Goal: Navigation & Orientation: Find specific page/section

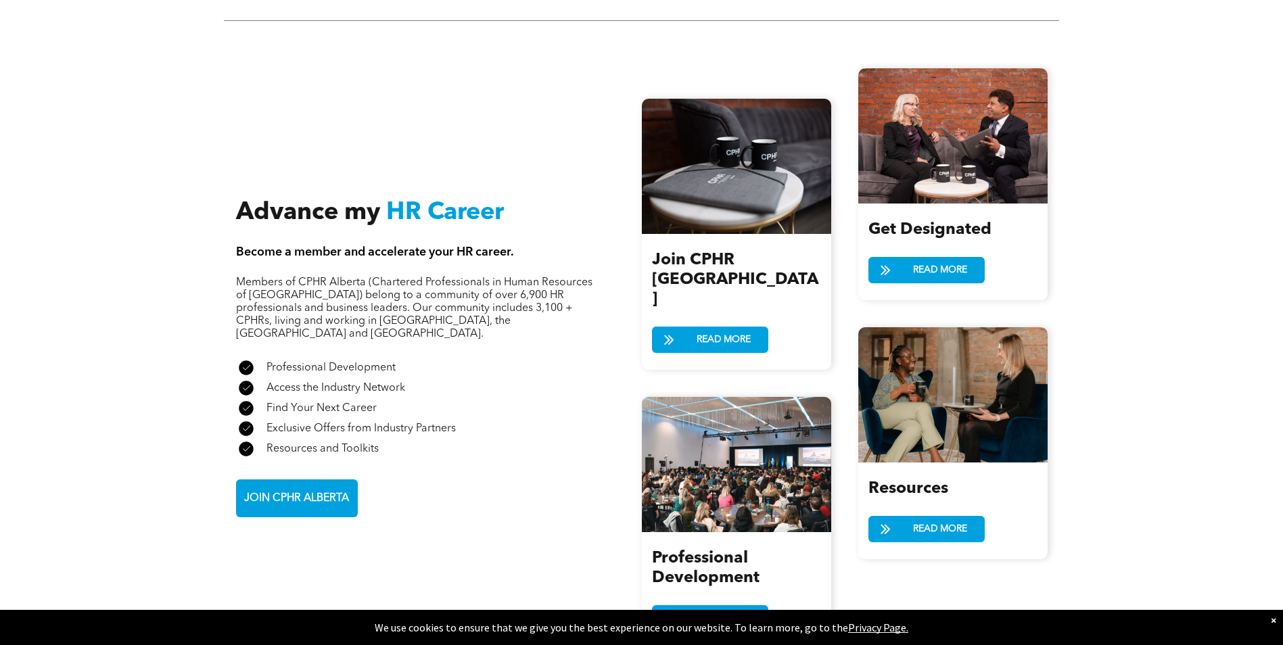
scroll to position [1420, 0]
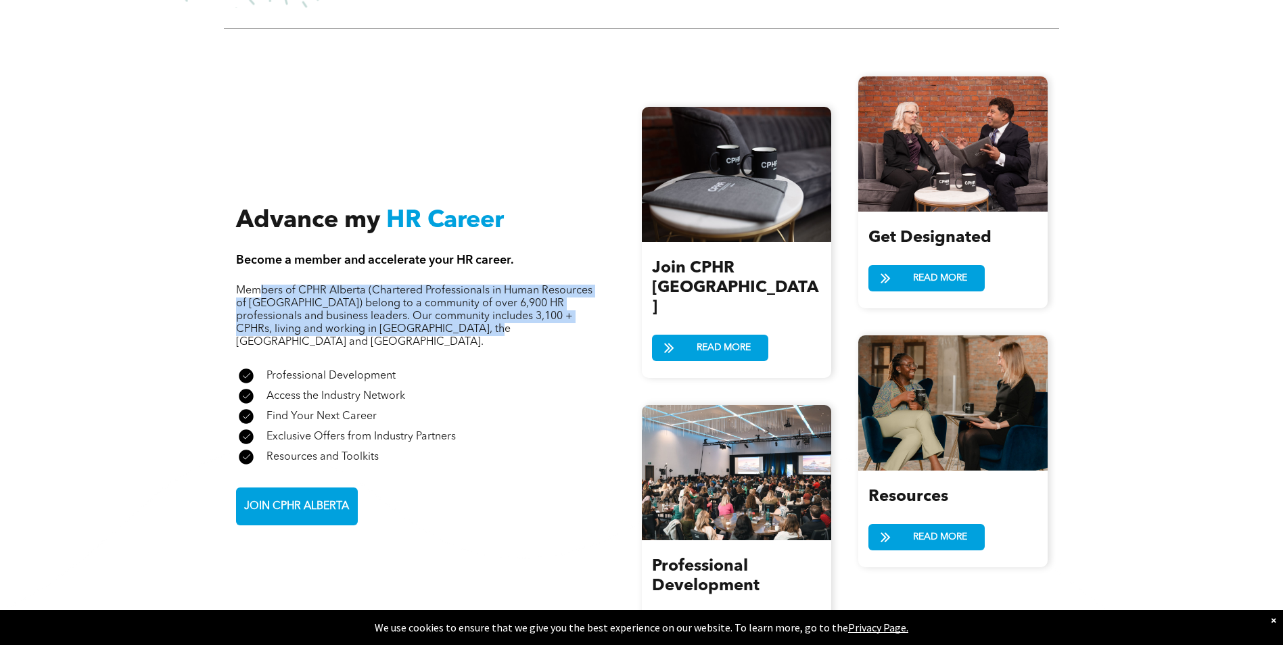
drag, startPoint x: 262, startPoint y: 265, endPoint x: 440, endPoint y: 305, distance: 182.3
click at [440, 305] on span "Members of CPHR Alberta (Chartered Professionals in Human Resources of Alberta)…" at bounding box center [414, 316] width 356 height 62
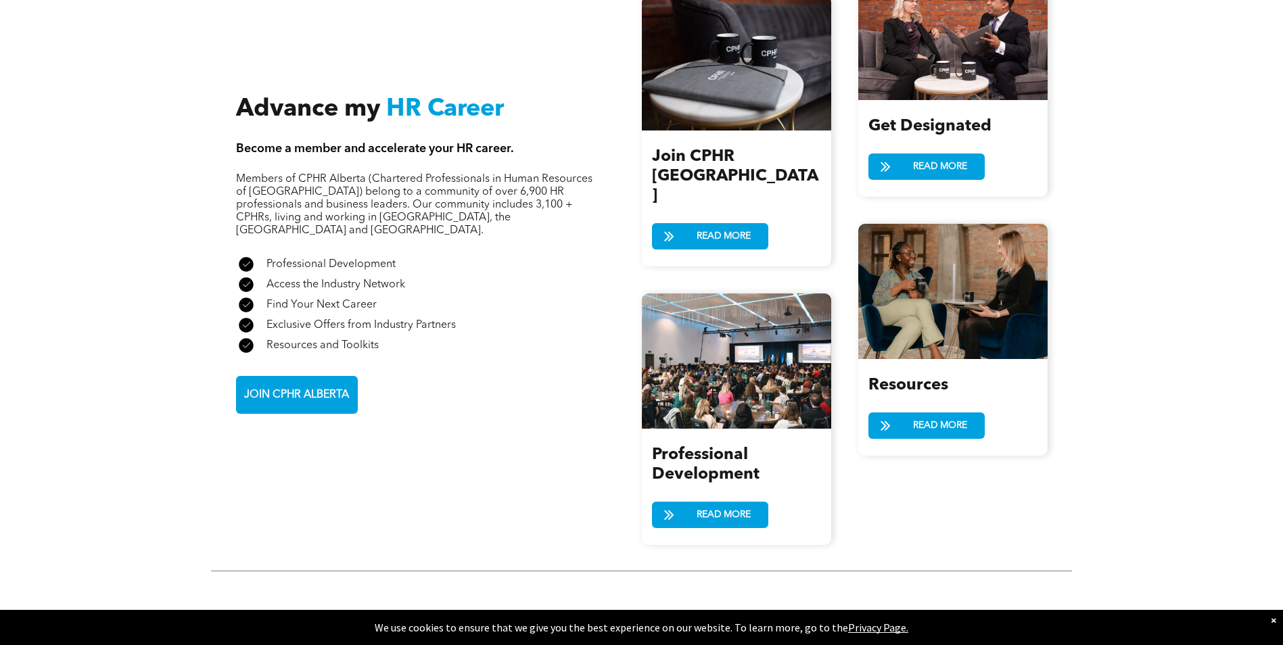
scroll to position [1556, 0]
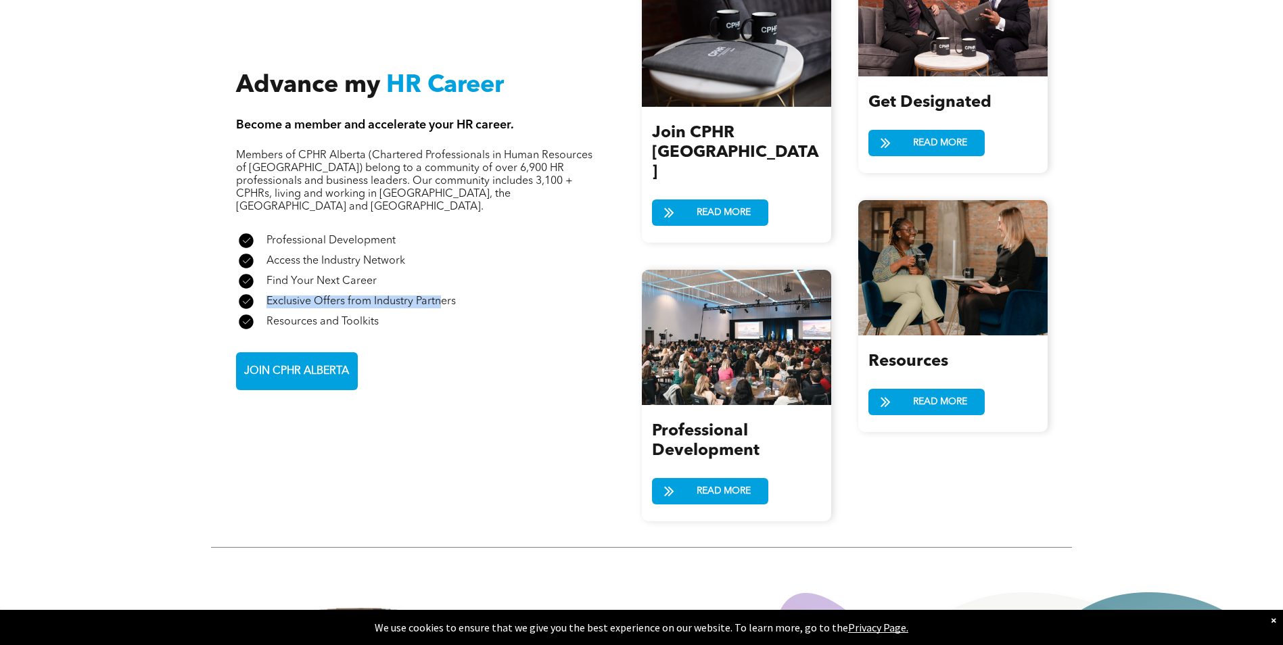
drag, startPoint x: 269, startPoint y: 271, endPoint x: 442, endPoint y: 276, distance: 173.9
click at [442, 292] on div "A check mark in a black circle on a white background. Exclusive Offers from Ind…" at bounding box center [414, 302] width 357 height 20
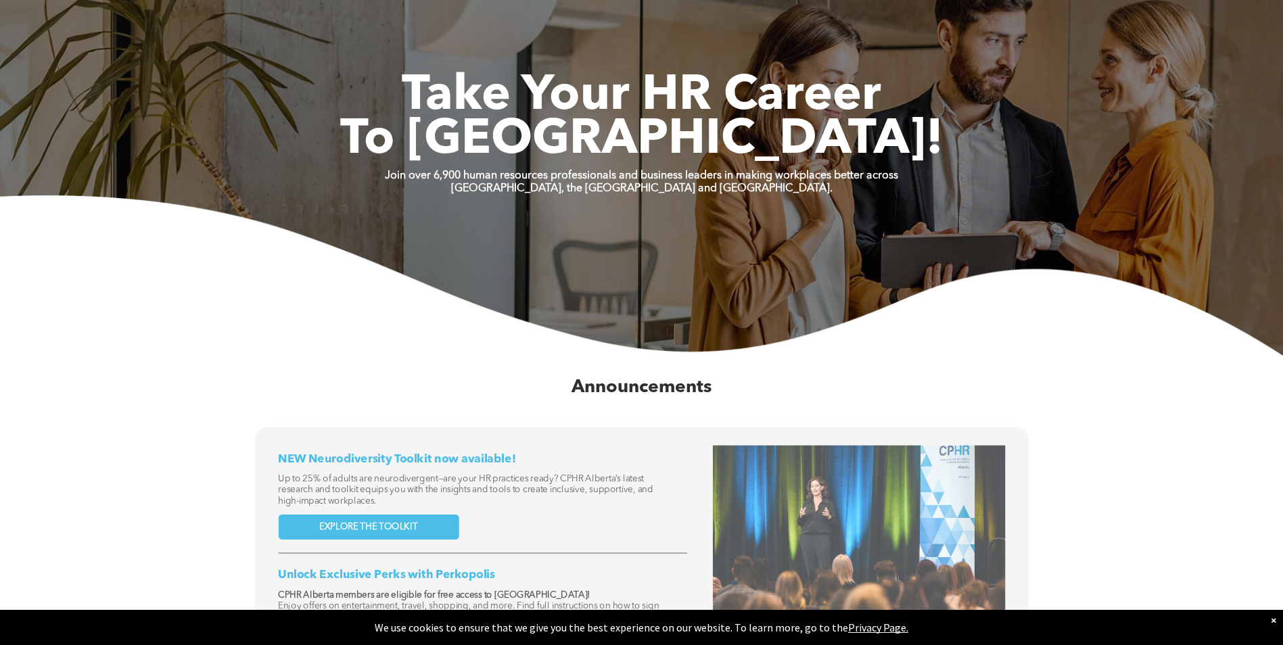
scroll to position [0, 0]
